Goal: Task Accomplishment & Management: Complete application form

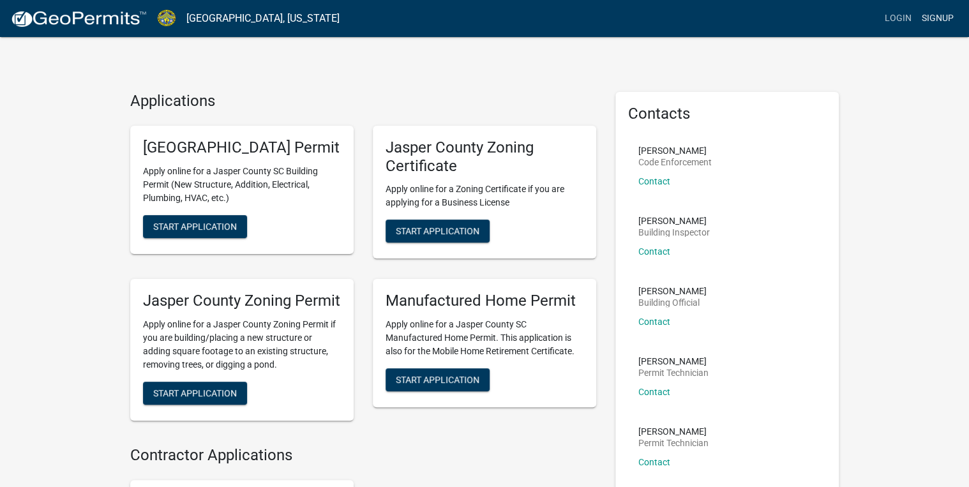
click at [937, 13] on link "Signup" at bounding box center [937, 18] width 42 height 24
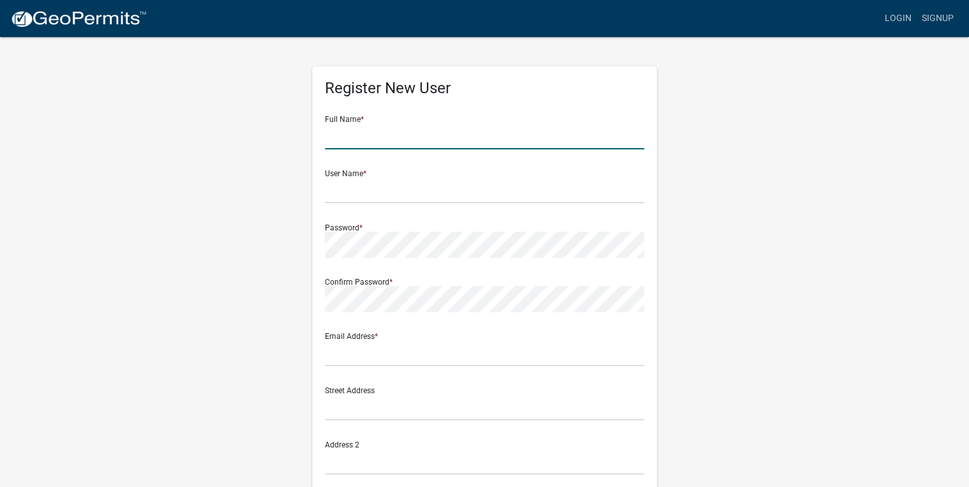
click at [389, 134] on input "text" at bounding box center [484, 136] width 319 height 26
type input "[PERSON_NAME]"
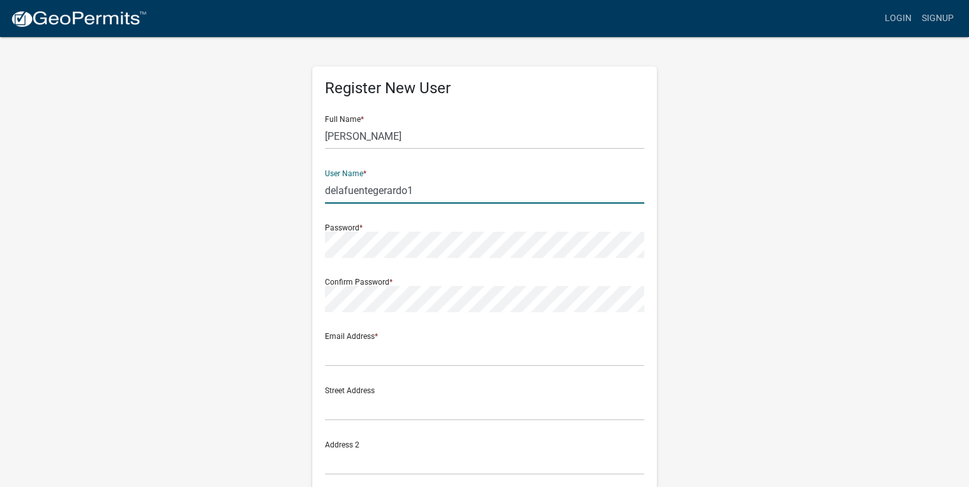
type input "delafuentegerardo1"
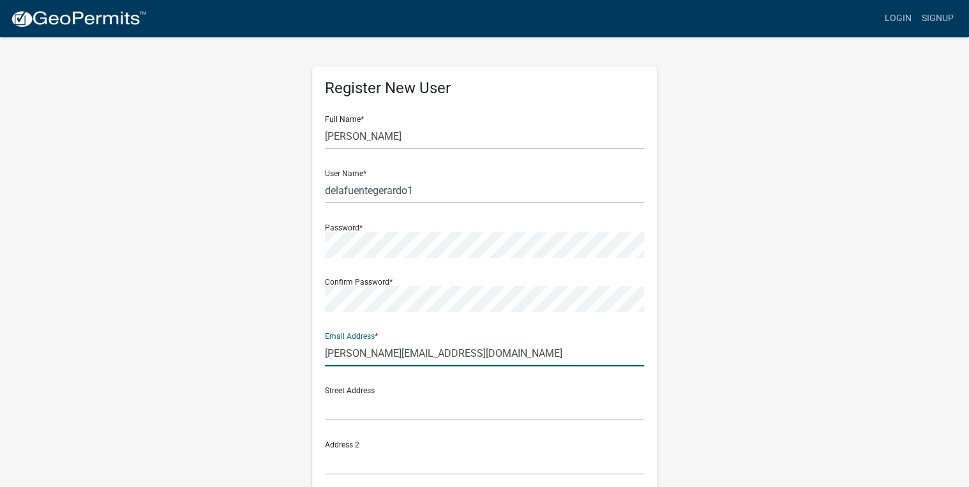
type input "[PERSON_NAME][EMAIL_ADDRESS][DOMAIN_NAME]"
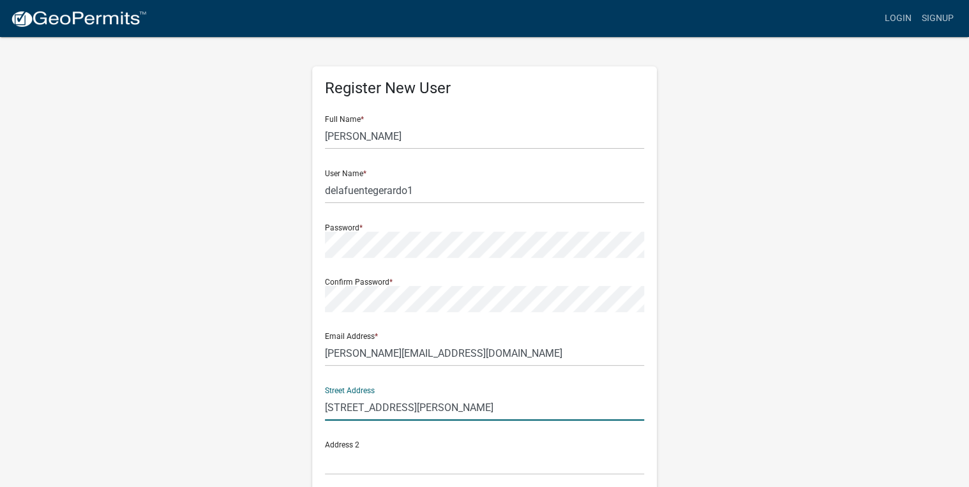
type input "[STREET_ADDRESS][PERSON_NAME]"
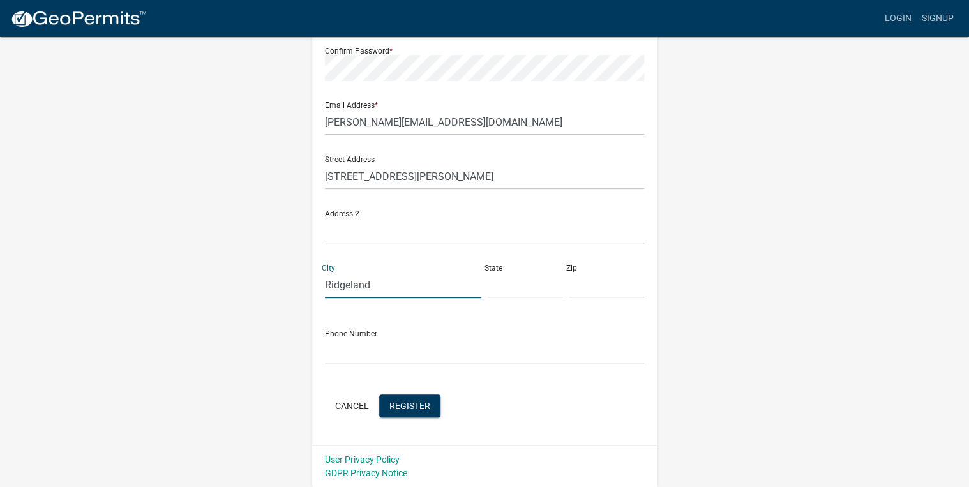
type input "Ridgeland"
type input "SC"
type input "29936"
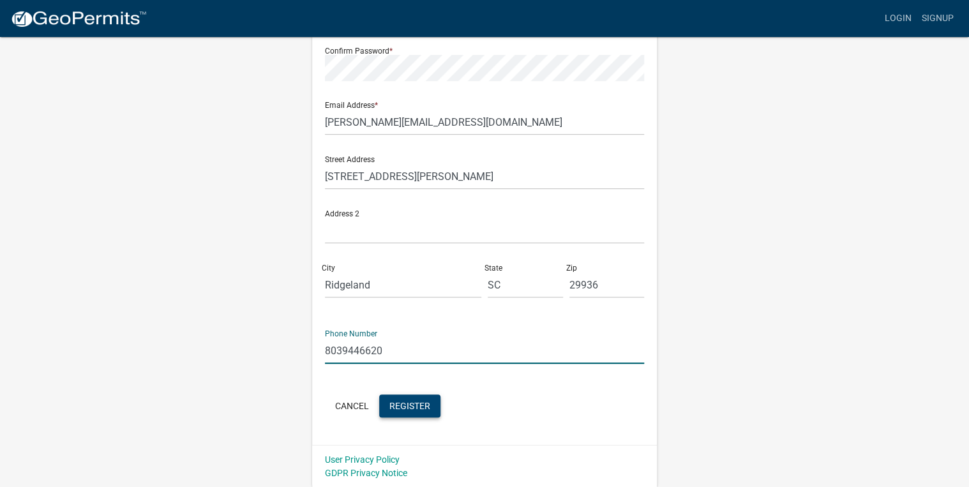
type input "8039446620"
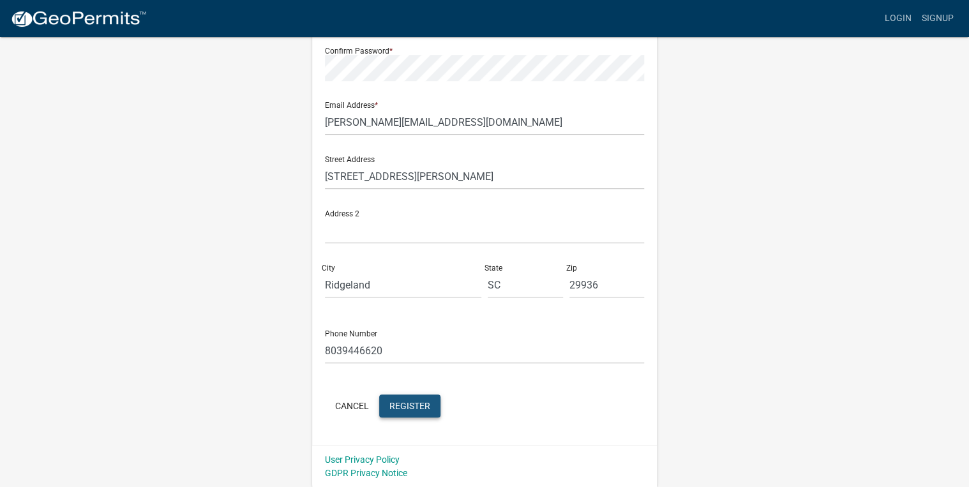
click at [421, 409] on span "Register" at bounding box center [409, 405] width 41 height 10
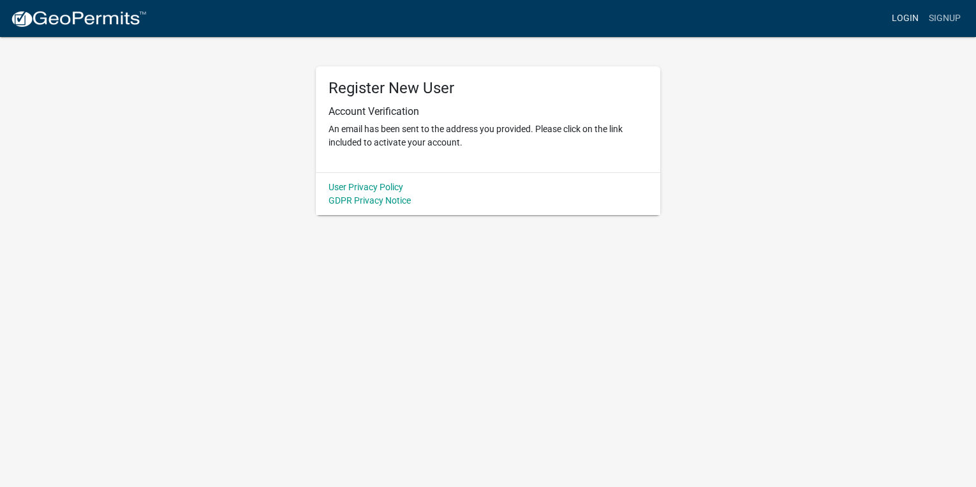
click at [903, 18] on link "Login" at bounding box center [905, 18] width 37 height 24
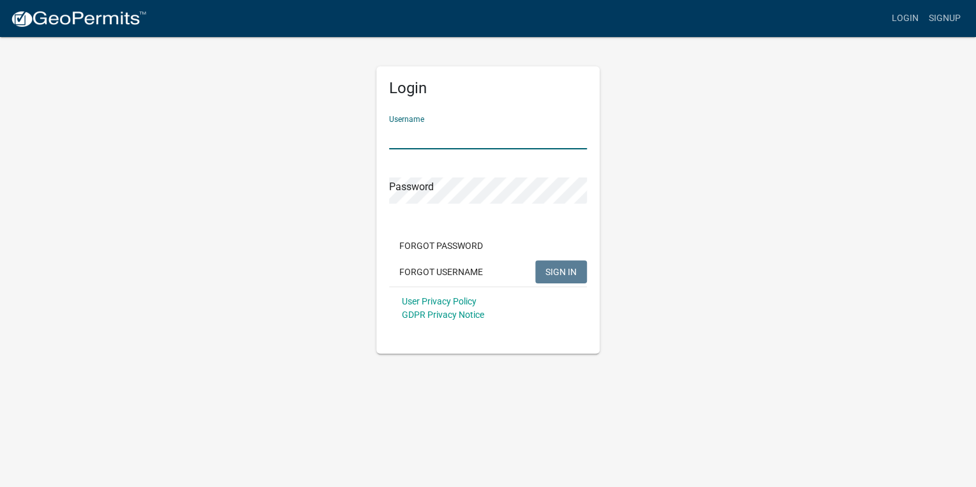
click at [405, 133] on input "Username" at bounding box center [488, 136] width 198 height 26
type input "delafuentegerardo1"
click at [535, 260] on button "SIGN IN" at bounding box center [561, 271] width 52 height 23
